Goal: Information Seeking & Learning: Check status

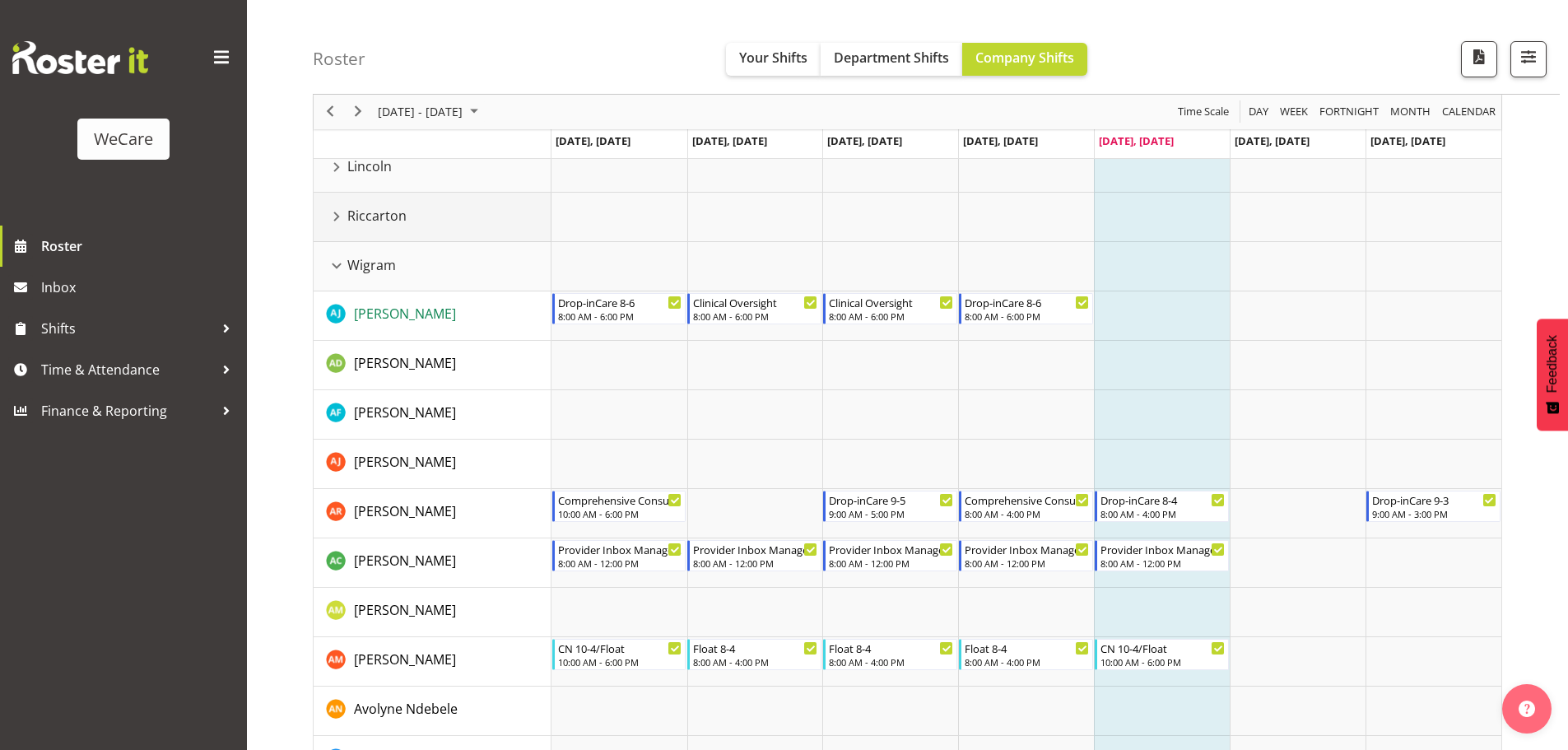
scroll to position [82, 0]
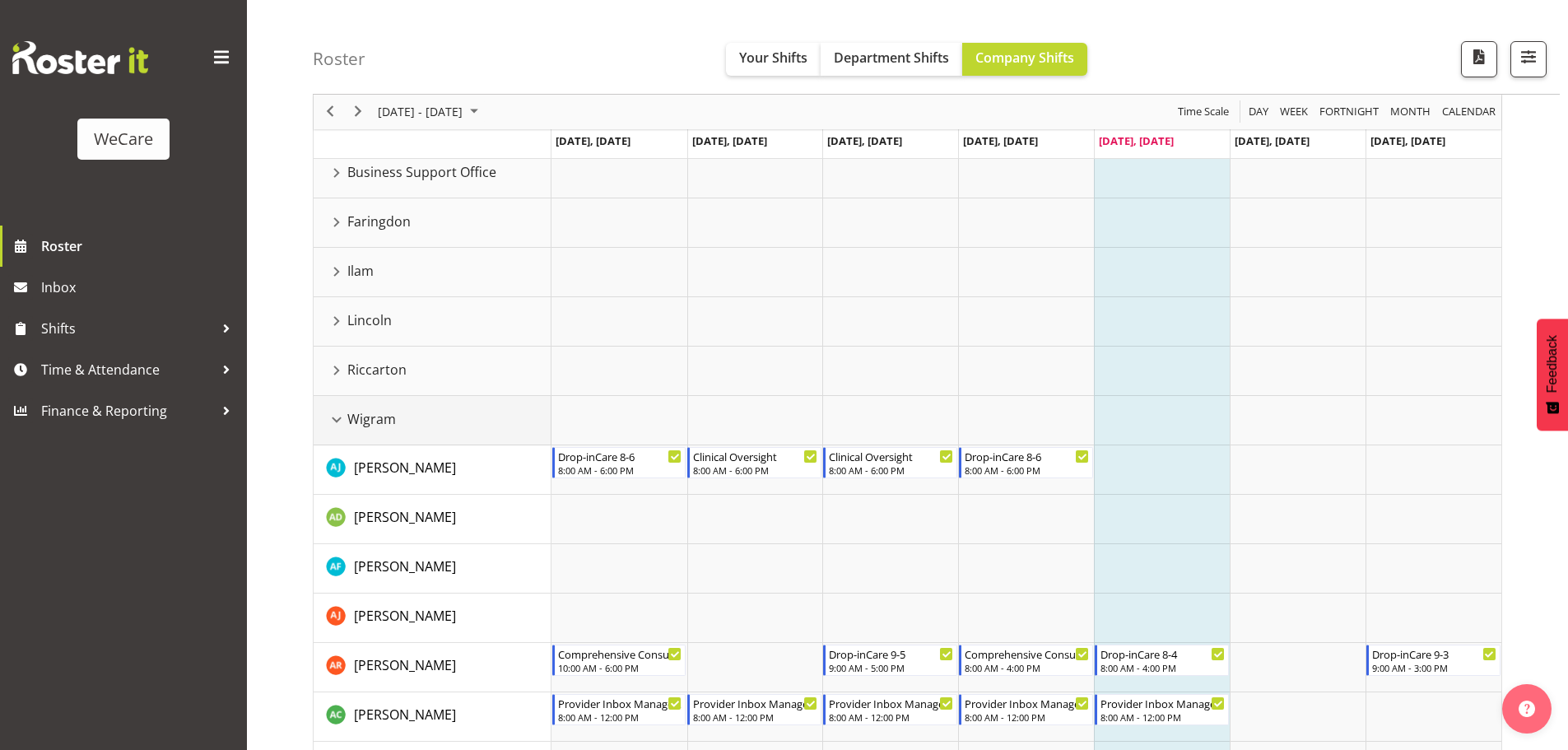
click at [339, 412] on div "Wigram resource" at bounding box center [337, 420] width 22 height 22
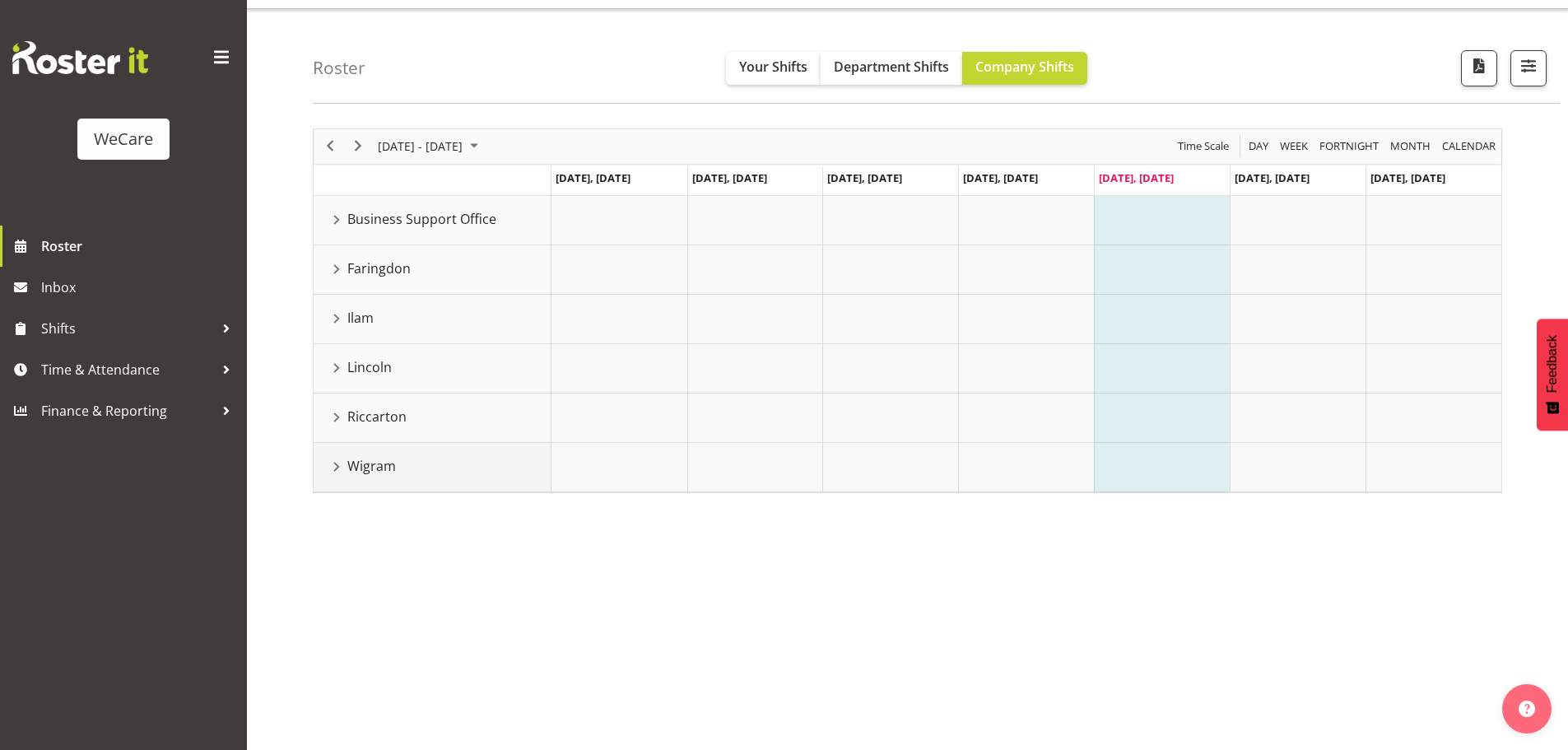
scroll to position [0, 0]
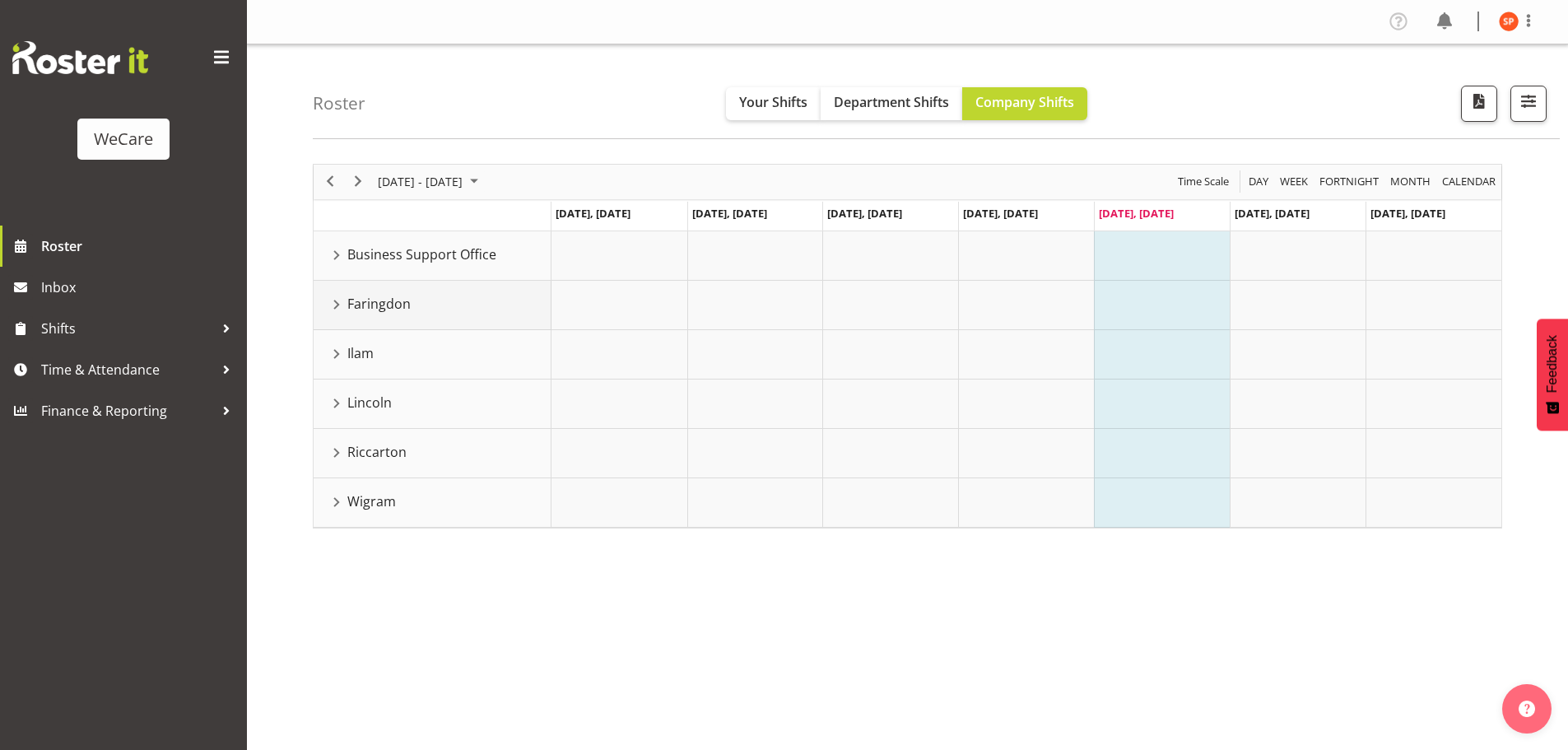
click at [338, 306] on div "Faringdon resource" at bounding box center [337, 305] width 22 height 22
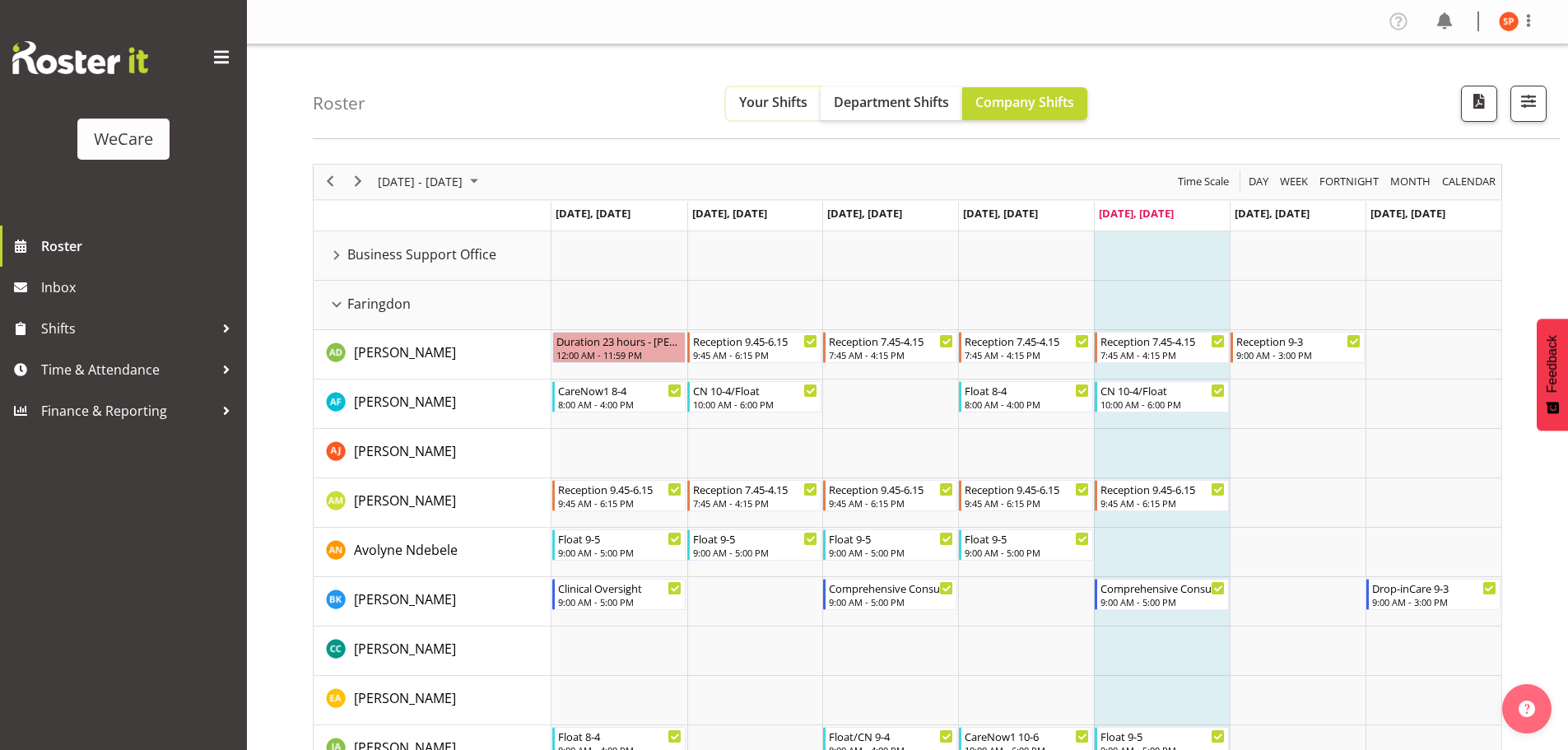
click at [779, 98] on span "Your Shifts" at bounding box center [773, 102] width 68 height 18
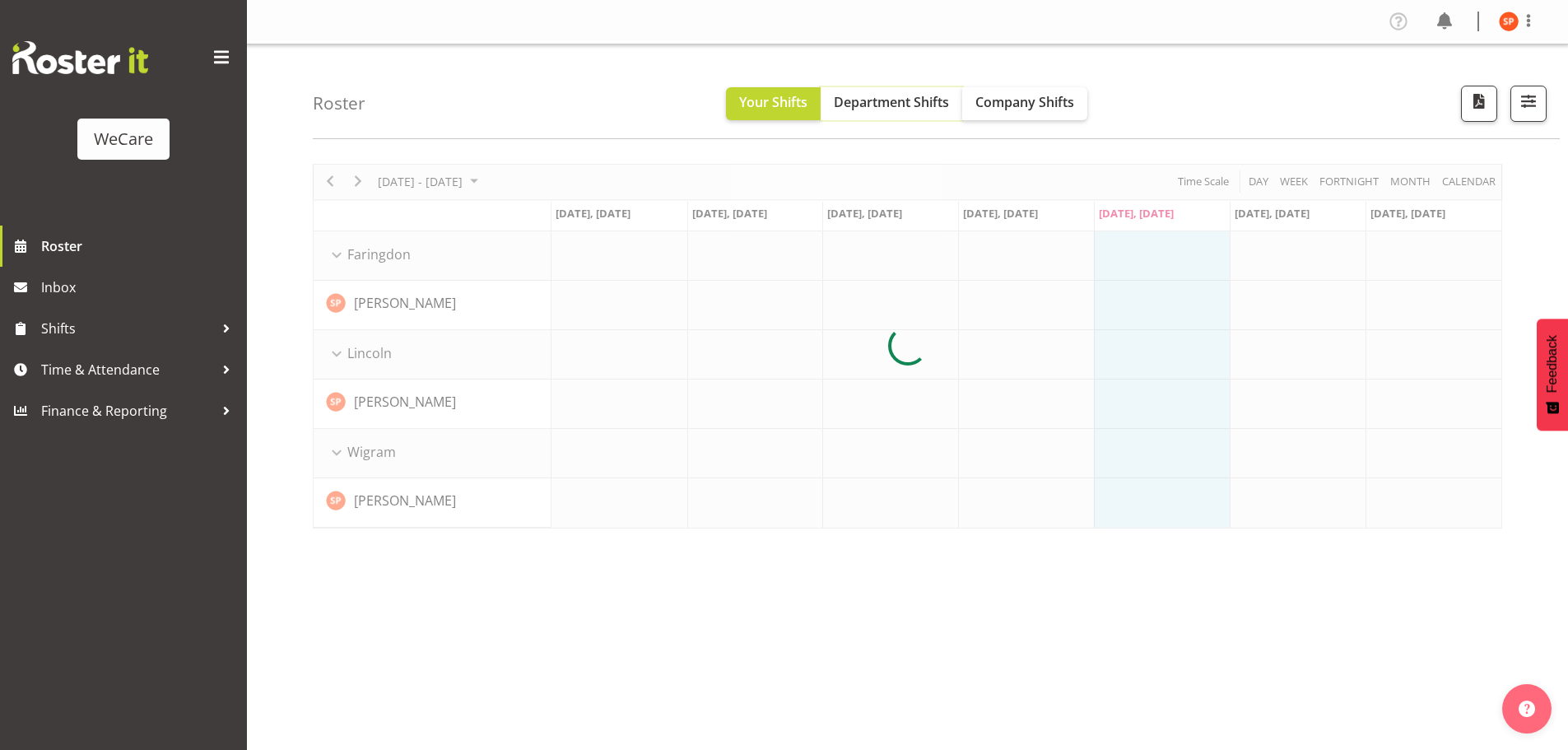
click at [893, 102] on span "Department Shifts" at bounding box center [891, 102] width 115 height 18
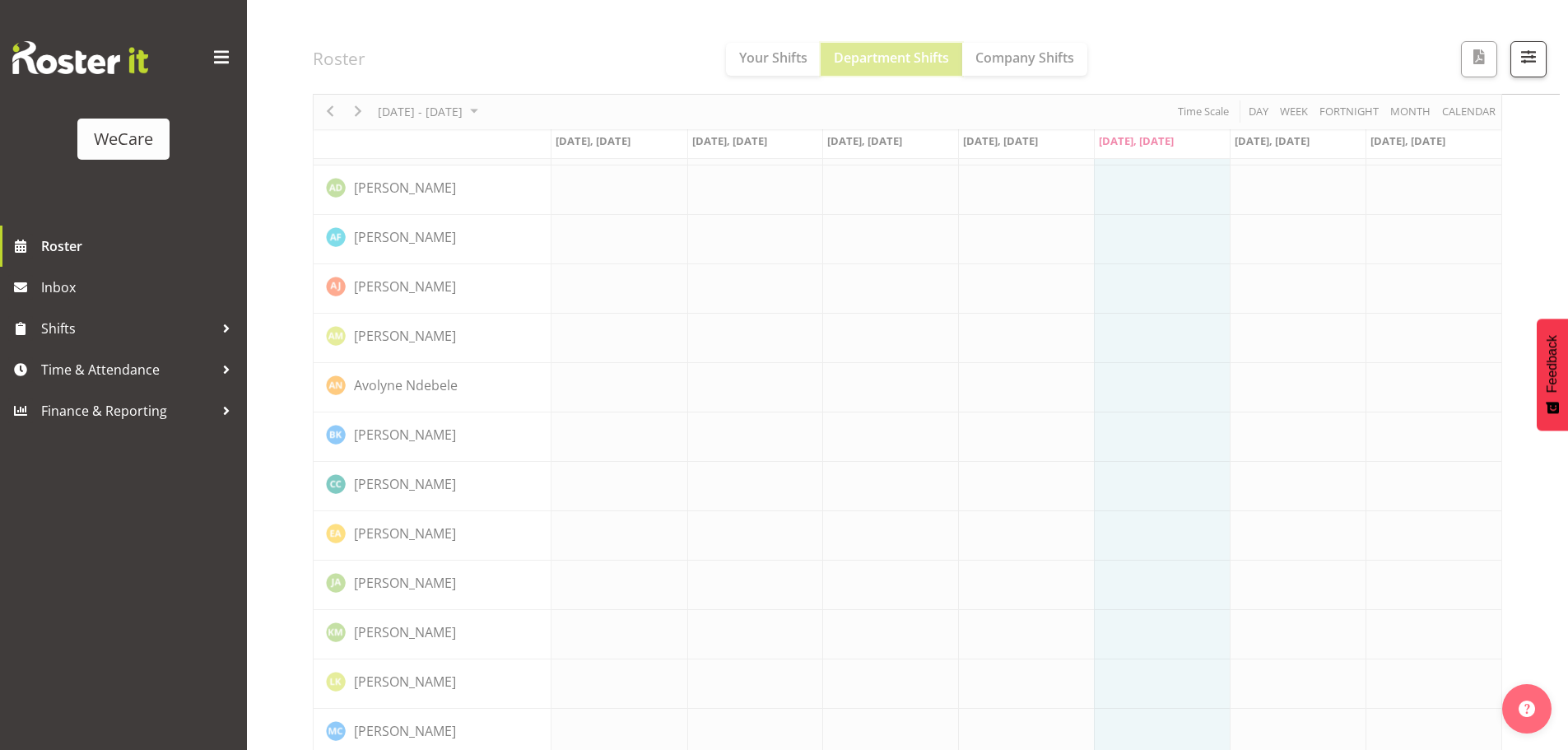
scroll to position [82, 0]
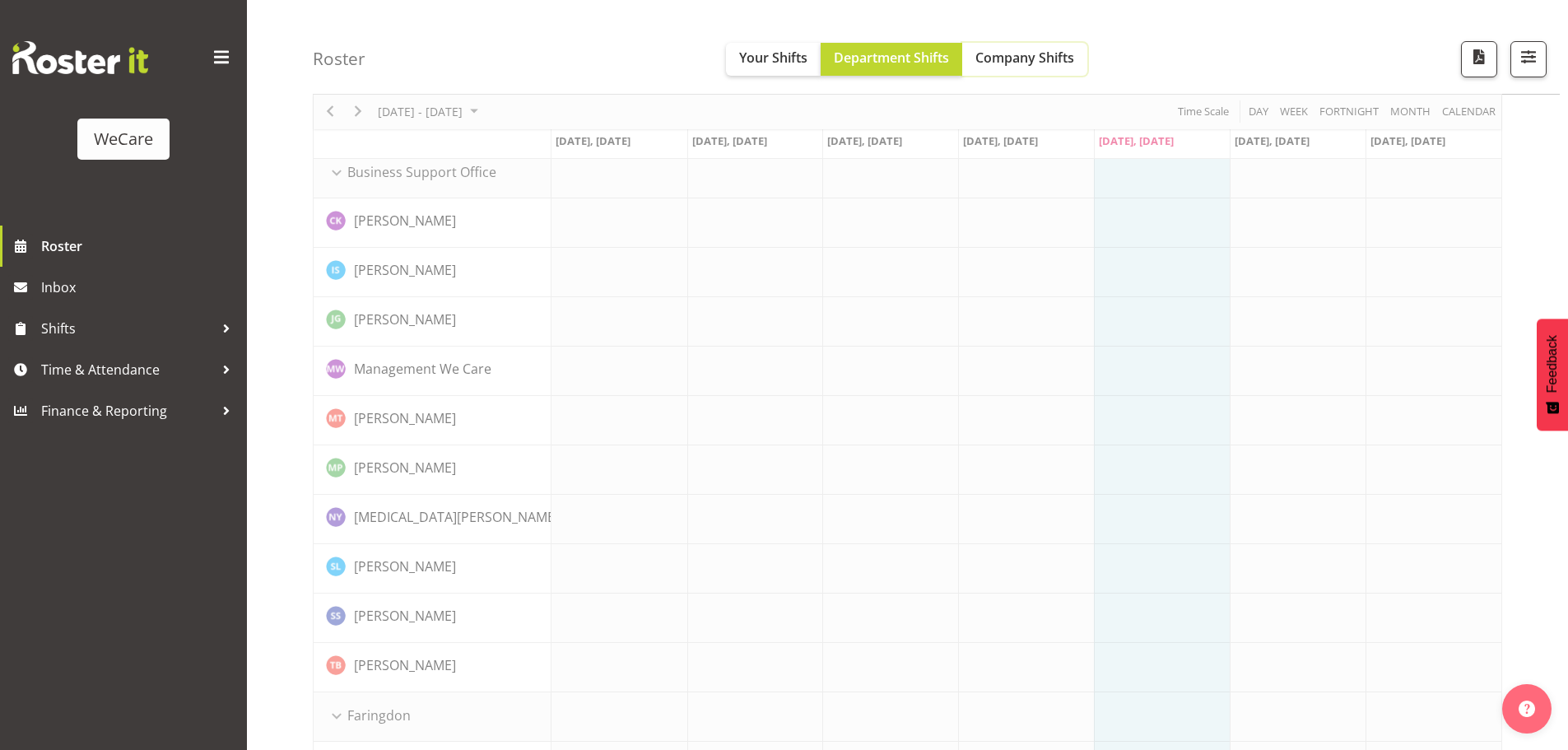
click at [1015, 52] on span "Company Shifts" at bounding box center [1025, 58] width 99 height 18
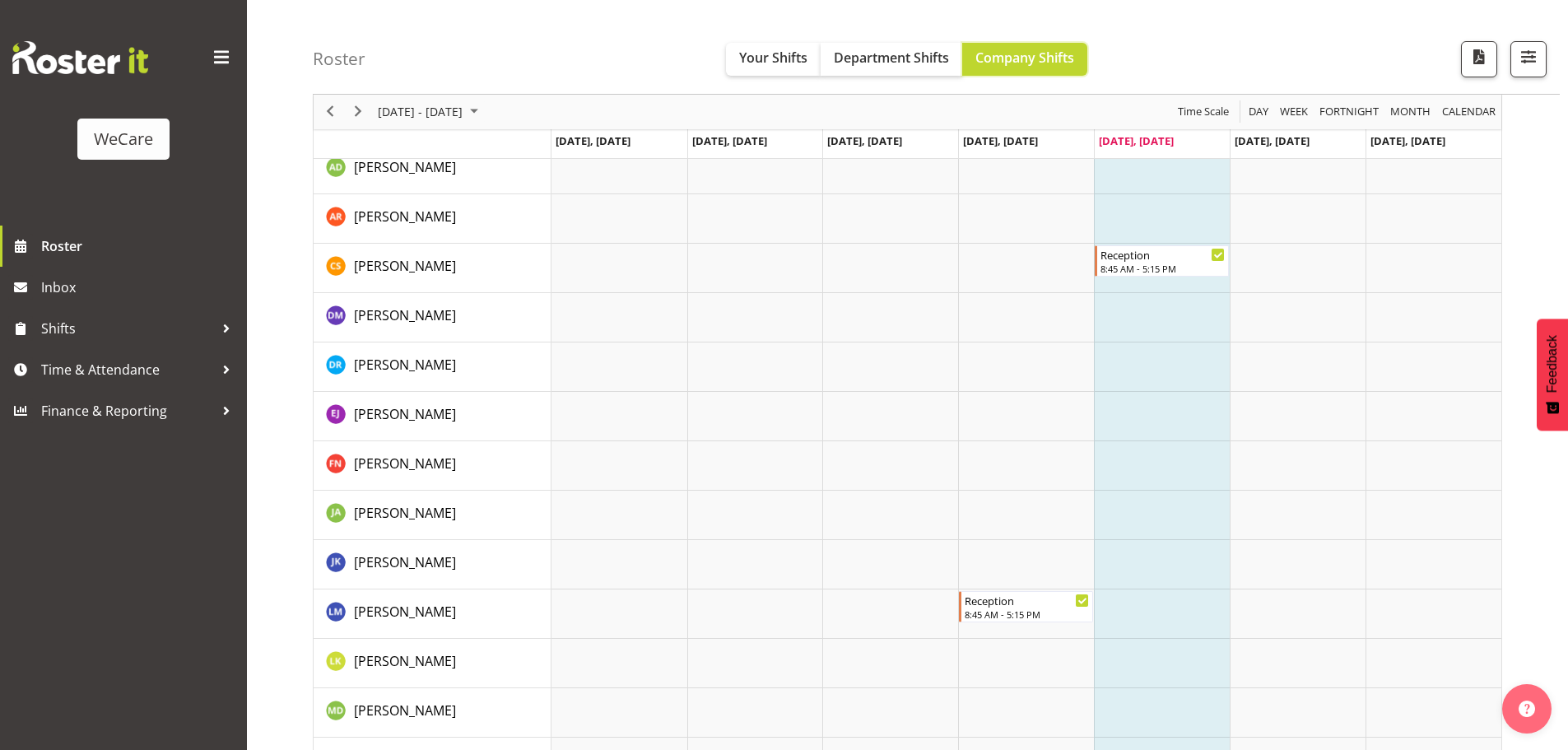
scroll to position [2222, 0]
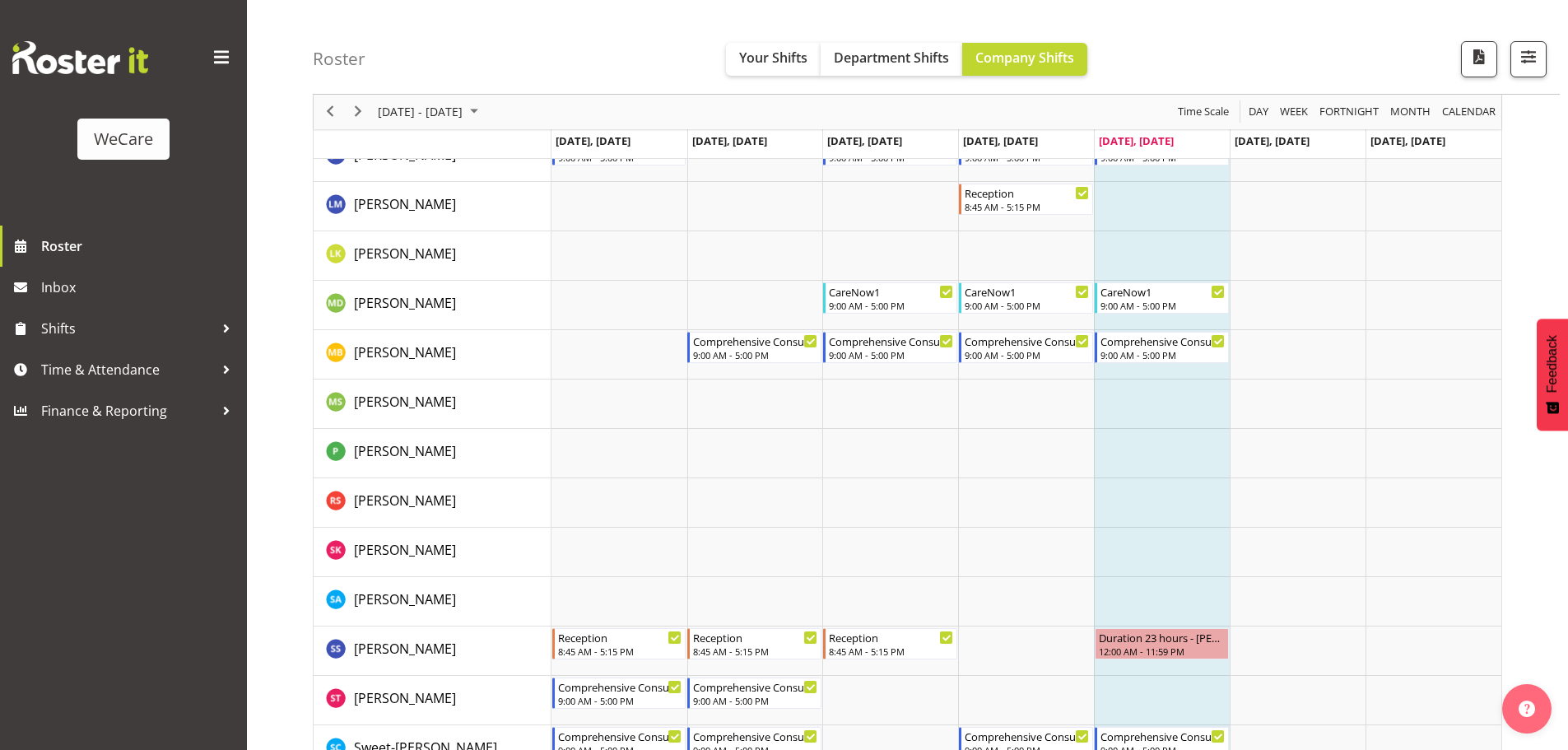
click at [488, 120] on div "[DATE] - [DATE]" at bounding box center [430, 112] width 116 height 34
drag, startPoint x: 397, startPoint y: 291, endPoint x: 432, endPoint y: 339, distance: 59.4
click at [494, 357] on div "[DATE] Mo Tu We Th Fr Sa Su 25 26 27 28 29 30 31 1 2 3 4 5 6 7 8 9 10 11 12 13 …" at bounding box center [473, 252] width 202 height 247
click at [393, 327] on span "29" at bounding box center [395, 322] width 25 height 25
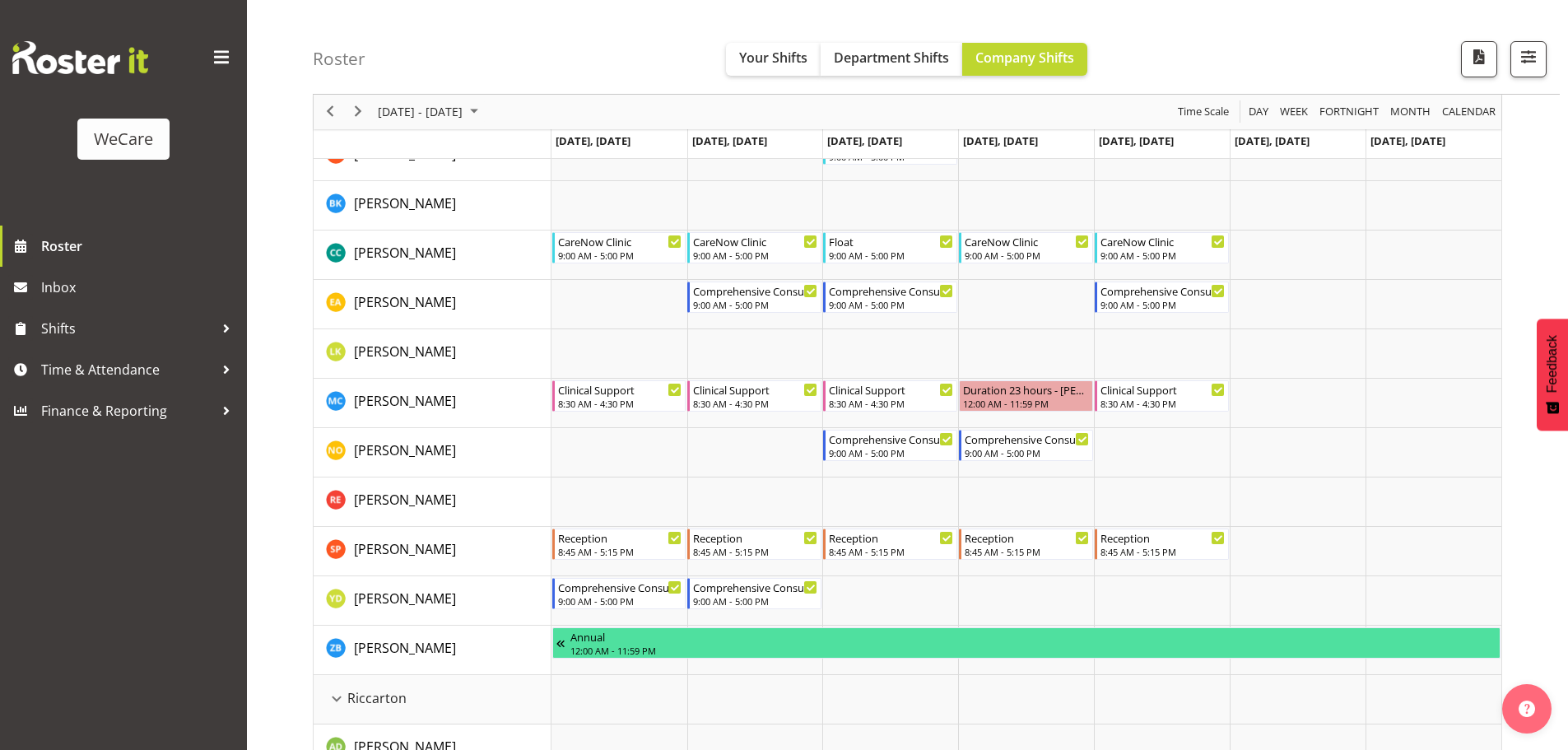
scroll to position [2964, 0]
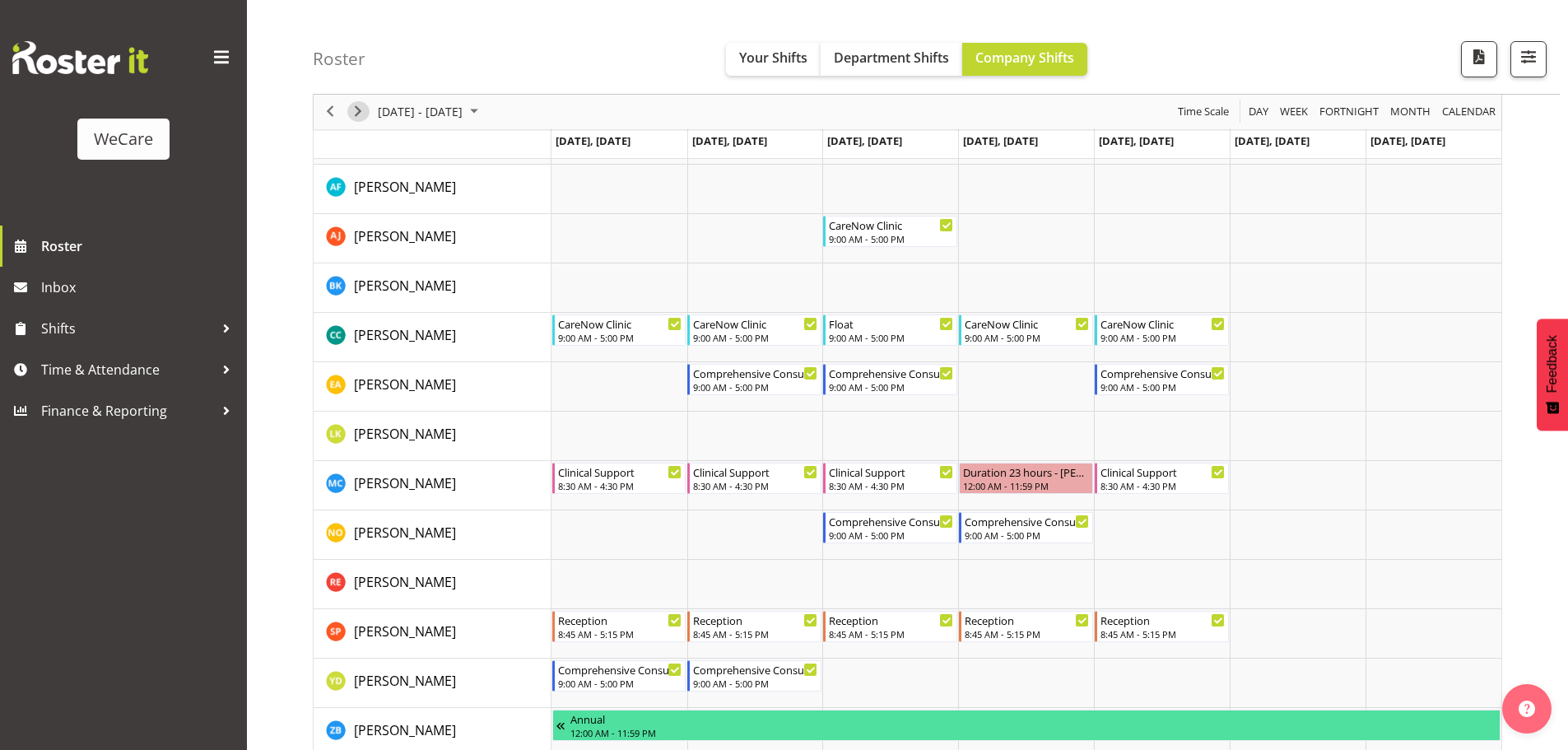
click at [353, 113] on span "Next" at bounding box center [358, 112] width 20 height 21
